Goal: Information Seeking & Learning: Learn about a topic

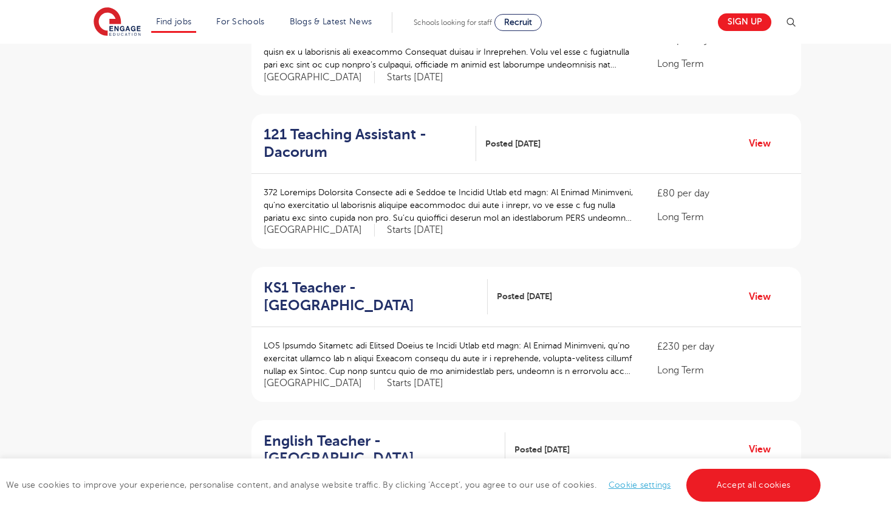
scroll to position [784, 0]
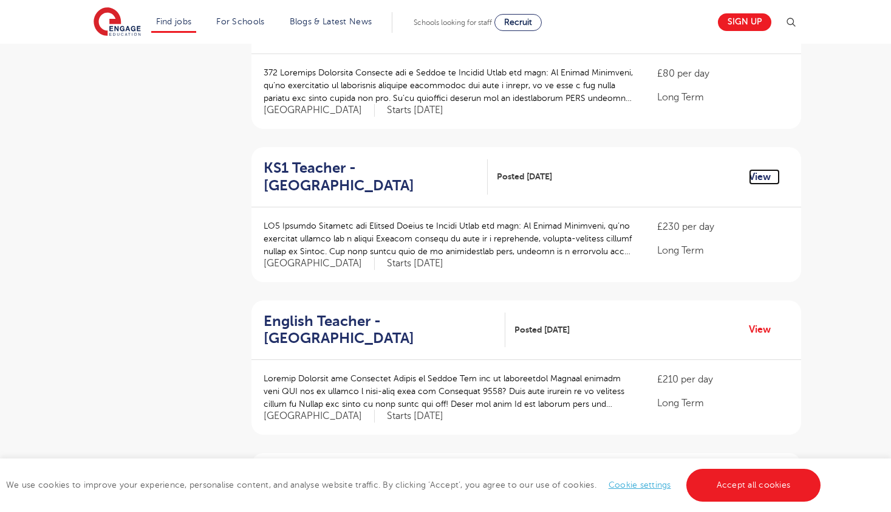
click at [755, 173] on link "View" at bounding box center [764, 177] width 31 height 16
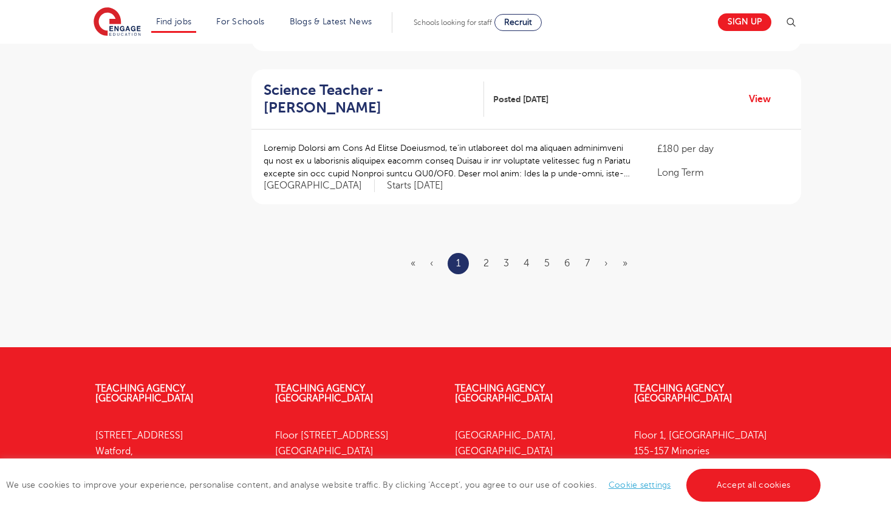
scroll to position [1475, 0]
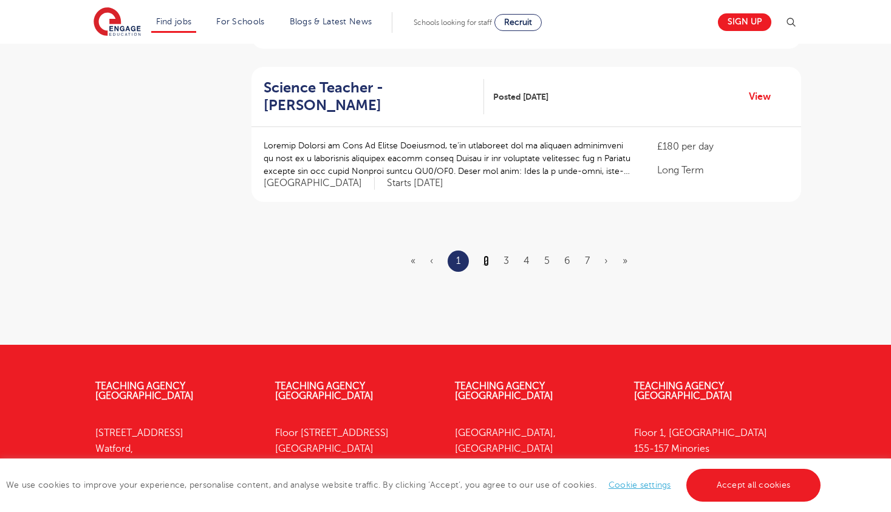
click at [486, 263] on link "2" at bounding box center [486, 260] width 5 height 11
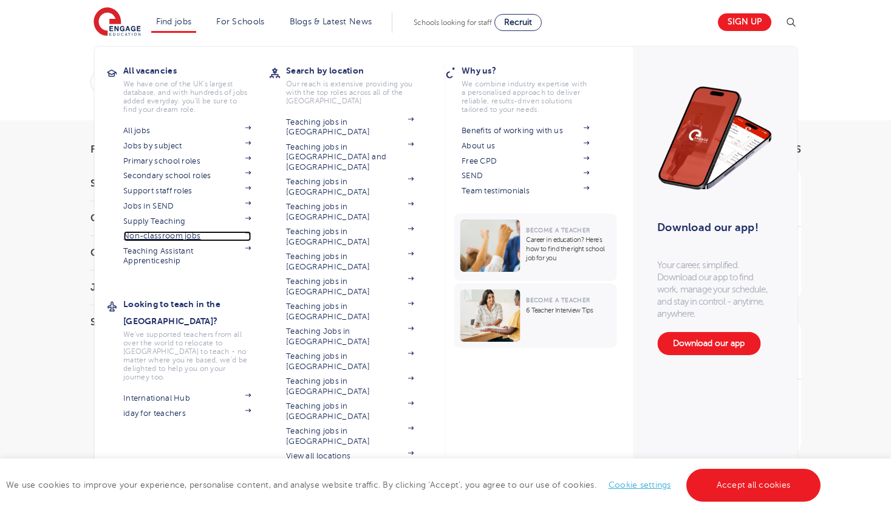
click at [195, 235] on link "Non-classroom jobs" at bounding box center [187, 236] width 128 height 10
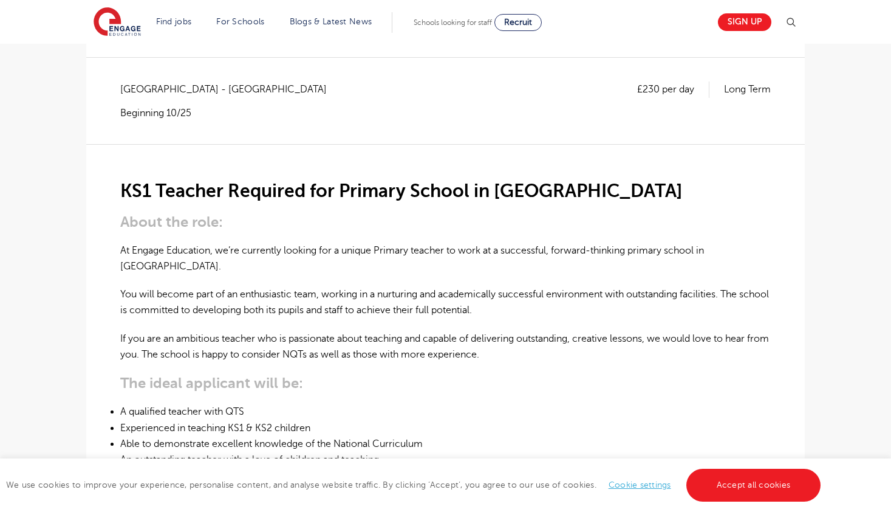
scroll to position [207, 0]
click at [758, 498] on link "Accept all cookies" at bounding box center [754, 485] width 135 height 33
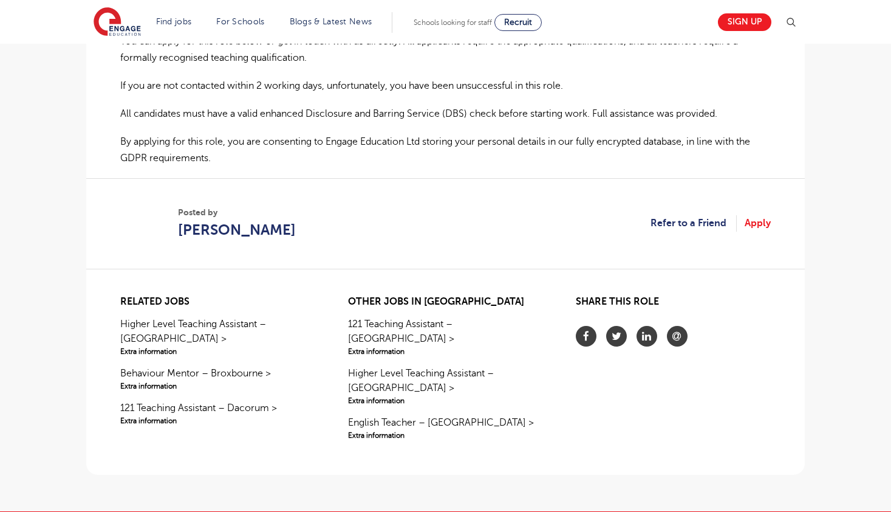
scroll to position [857, 0]
